Goal: Task Accomplishment & Management: Manage account settings

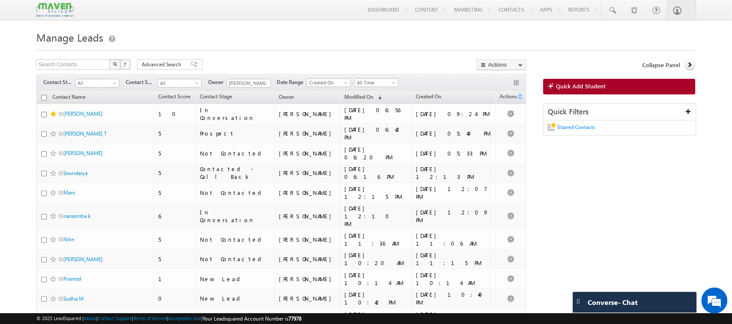
click at [577, 130] on span "Starred Contacts" at bounding box center [577, 127] width 38 height 7
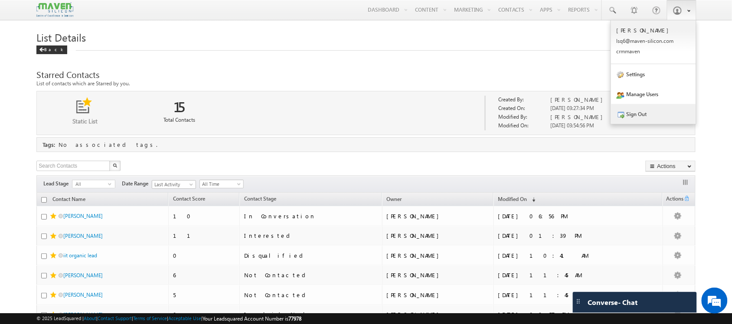
click at [634, 116] on link "Sign Out" at bounding box center [653, 114] width 85 height 20
